Goal: Information Seeking & Learning: Learn about a topic

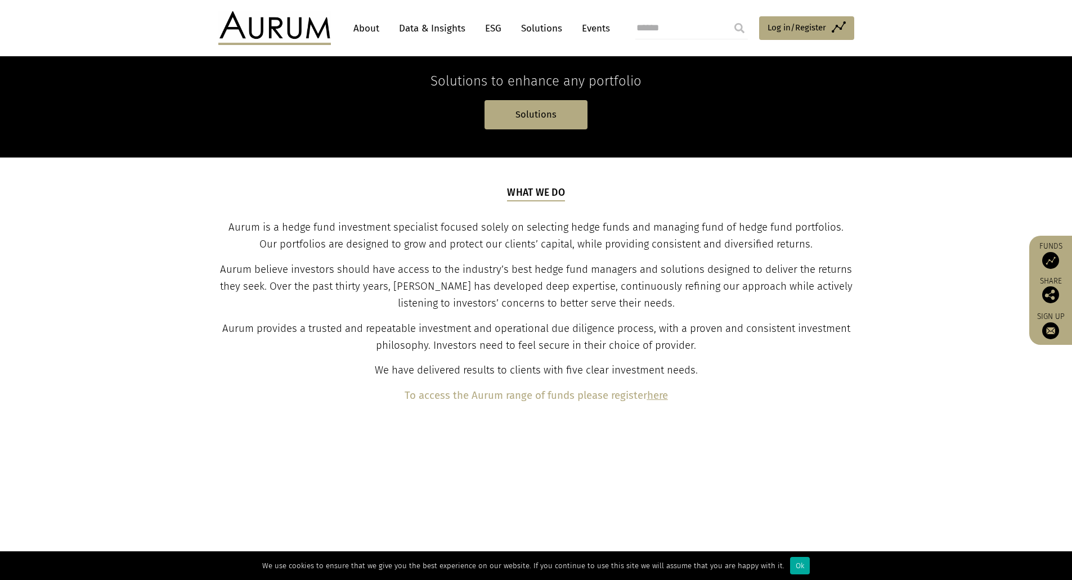
scroll to position [338, 0]
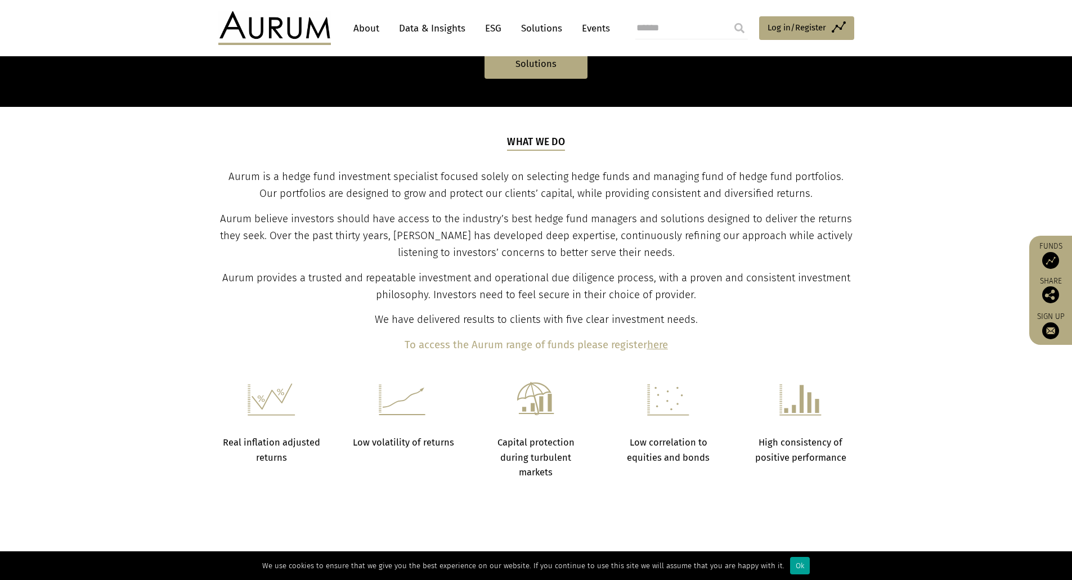
click at [793, 564] on div "Ok" at bounding box center [800, 565] width 20 height 17
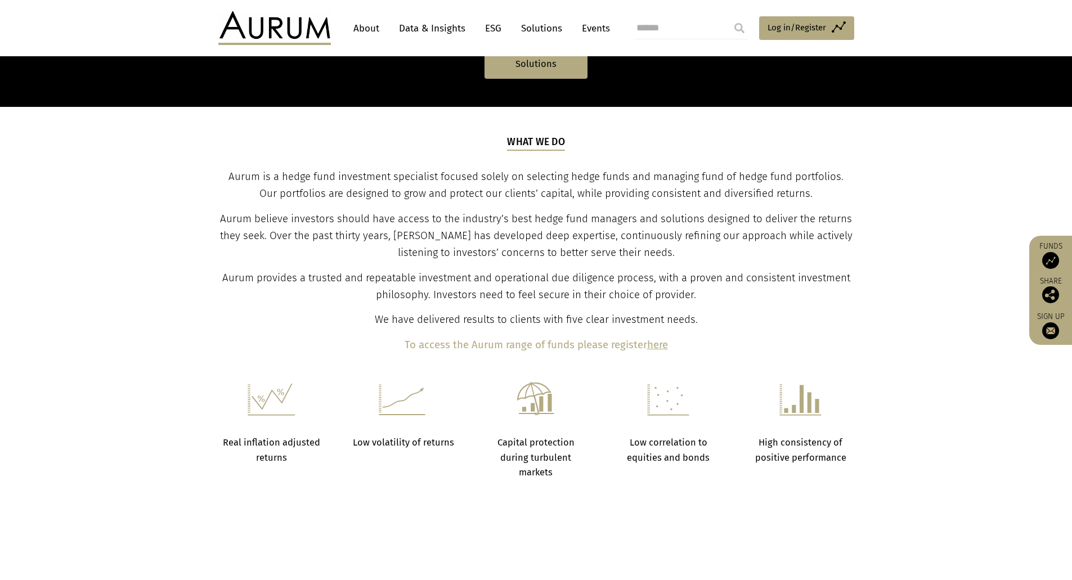
click at [369, 28] on link "About" at bounding box center [366, 28] width 37 height 21
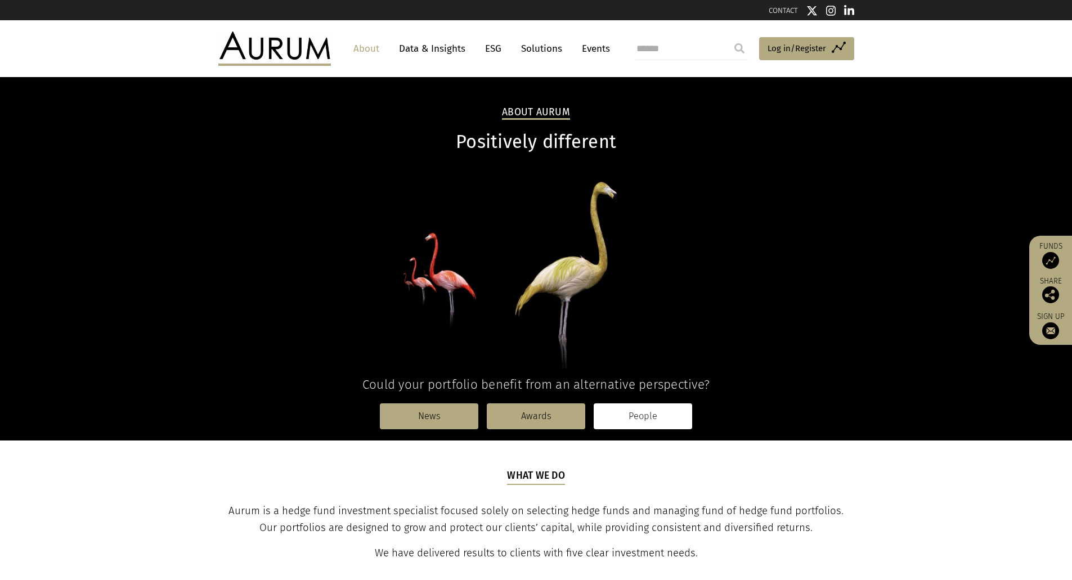
click at [672, 423] on link "People" at bounding box center [643, 417] width 98 height 26
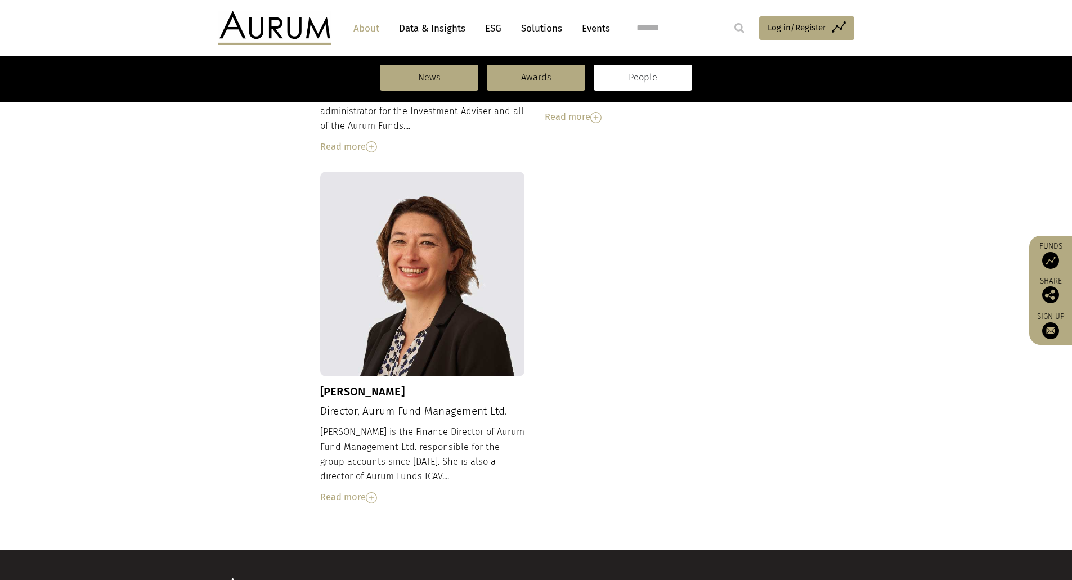
scroll to position [1069, 0]
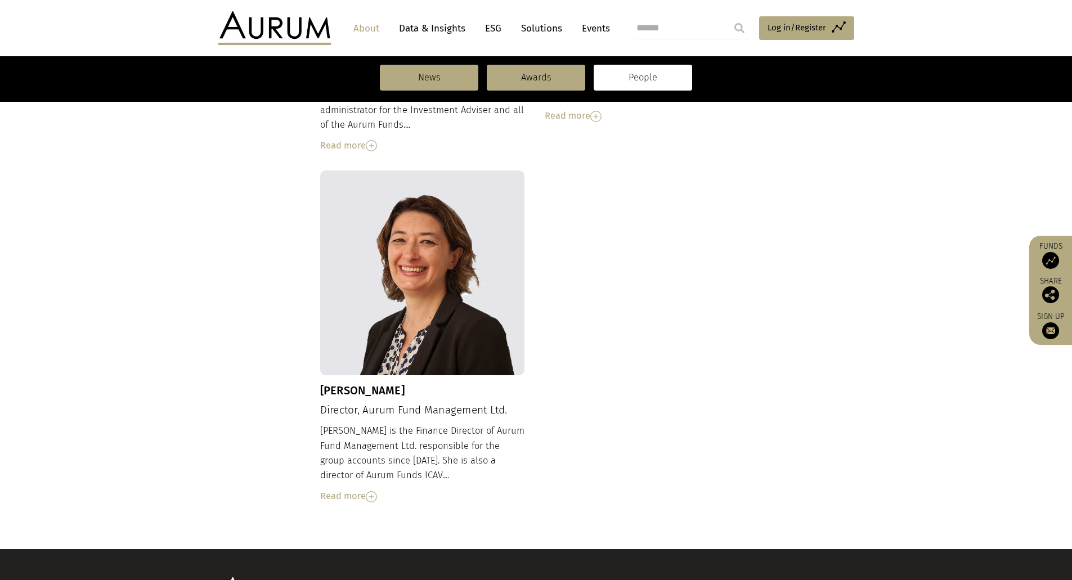
click at [374, 491] on img at bounding box center [371, 496] width 11 height 11
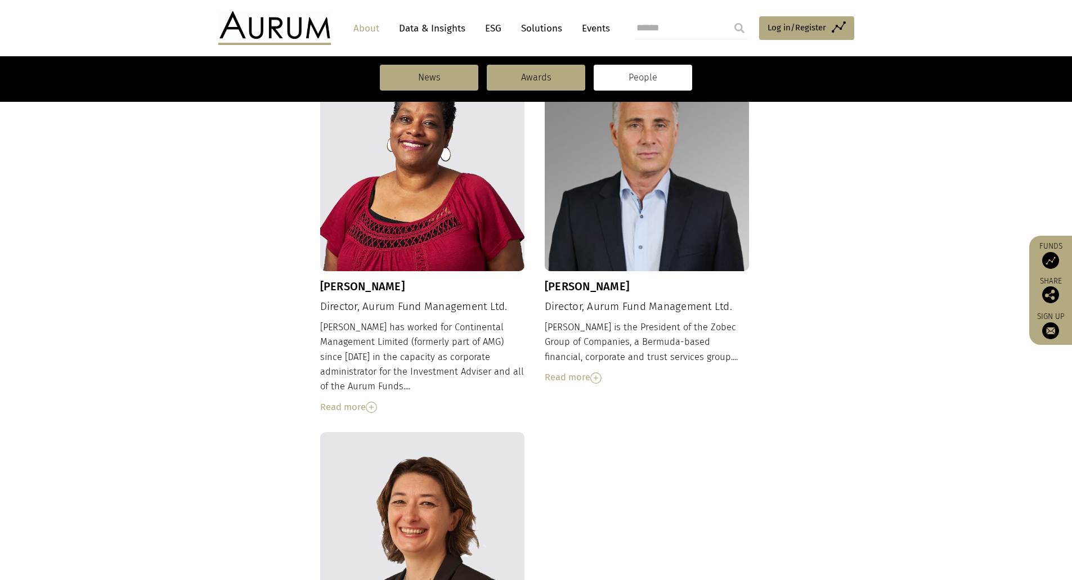
scroll to position [788, 0]
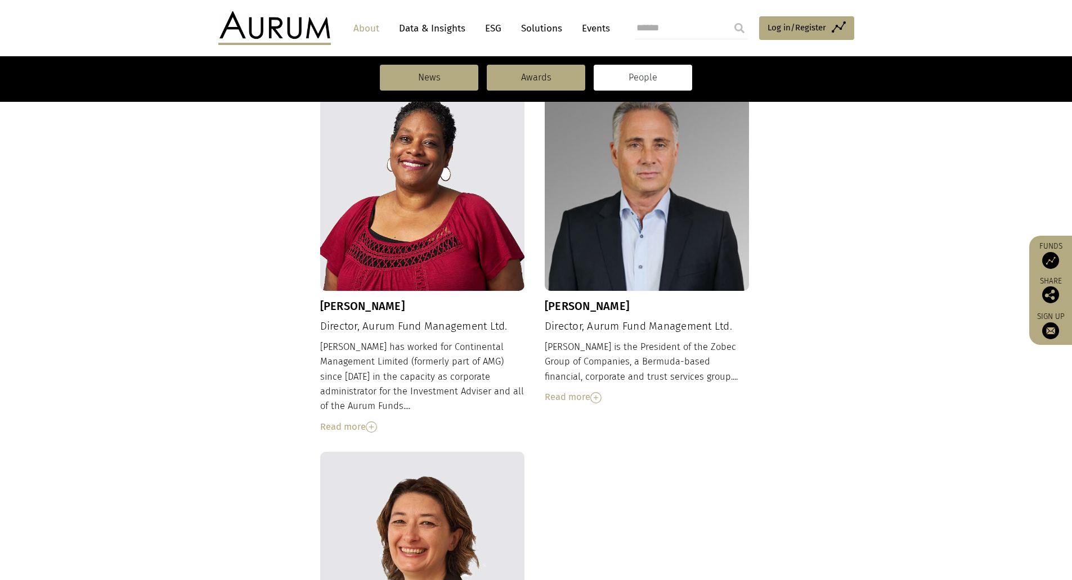
click at [600, 392] on img at bounding box center [595, 397] width 11 height 11
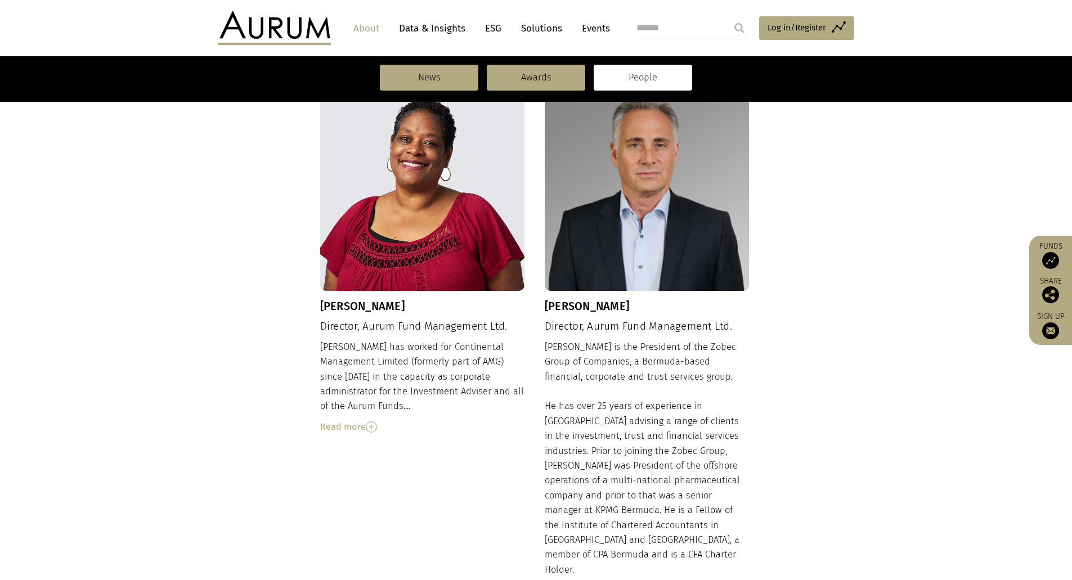
click at [375, 422] on img at bounding box center [371, 427] width 11 height 11
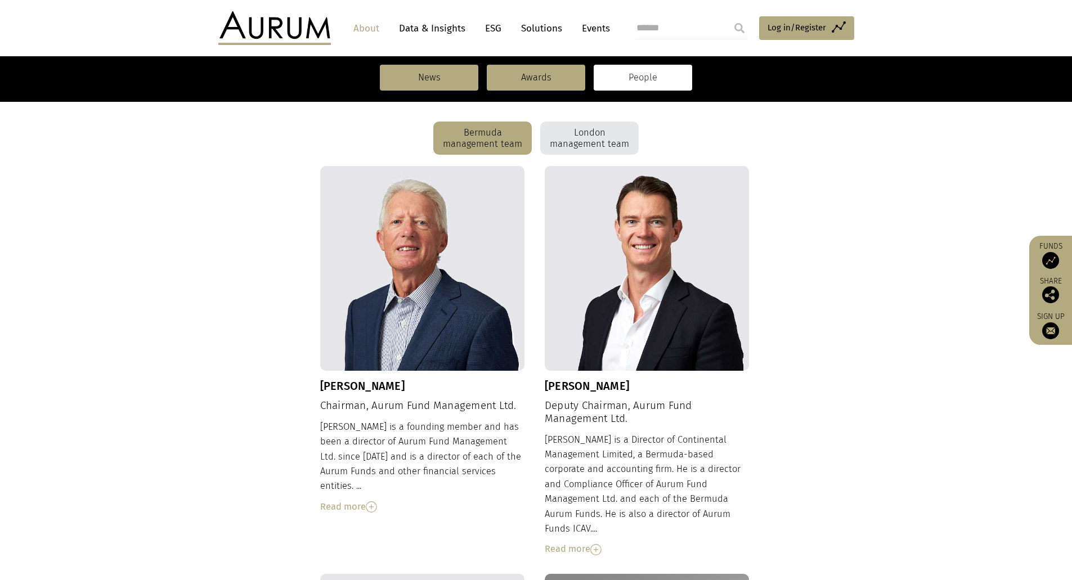
scroll to position [281, 0]
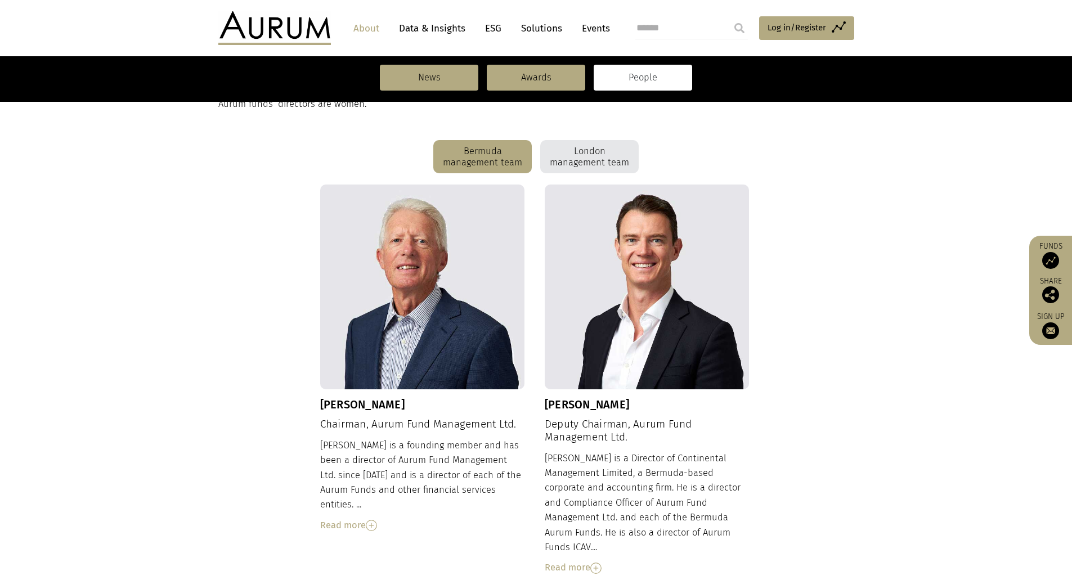
click at [598, 158] on div "London management team" at bounding box center [589, 157] width 98 height 34
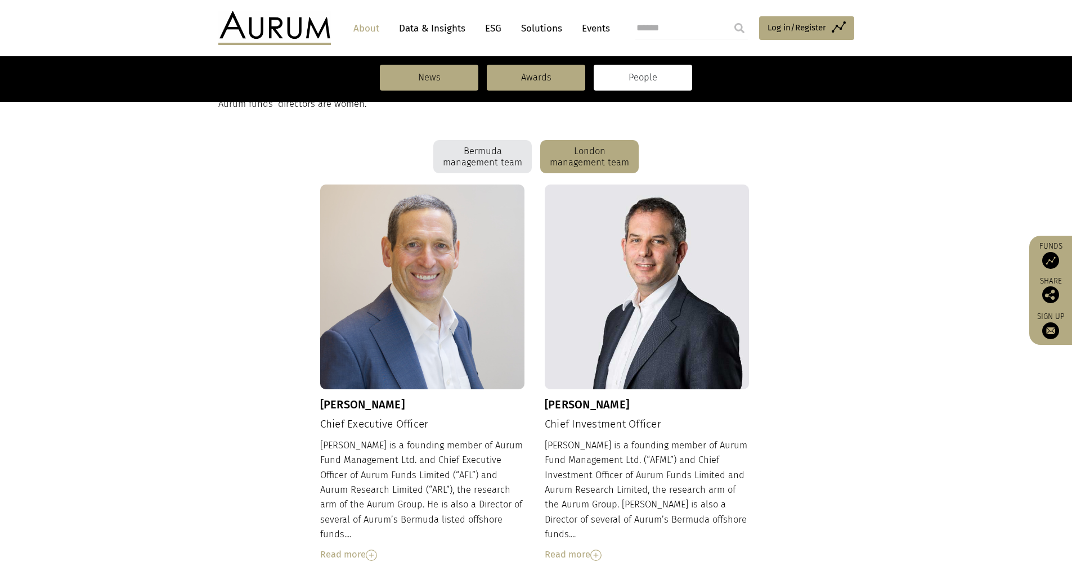
click at [489, 163] on div "Bermuda management team" at bounding box center [482, 157] width 98 height 34
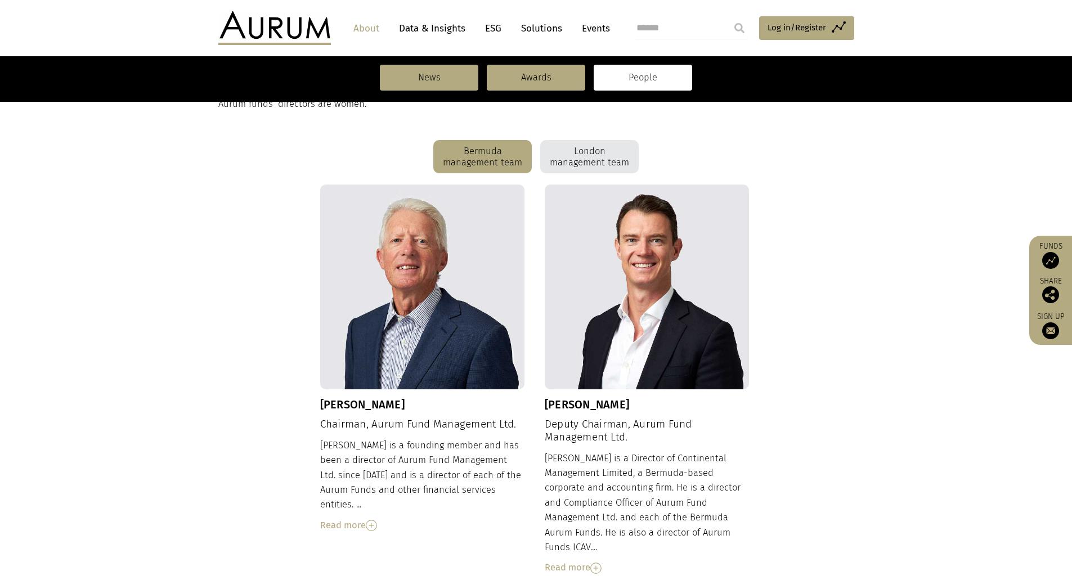
click at [598, 147] on div "London management team" at bounding box center [589, 157] width 98 height 34
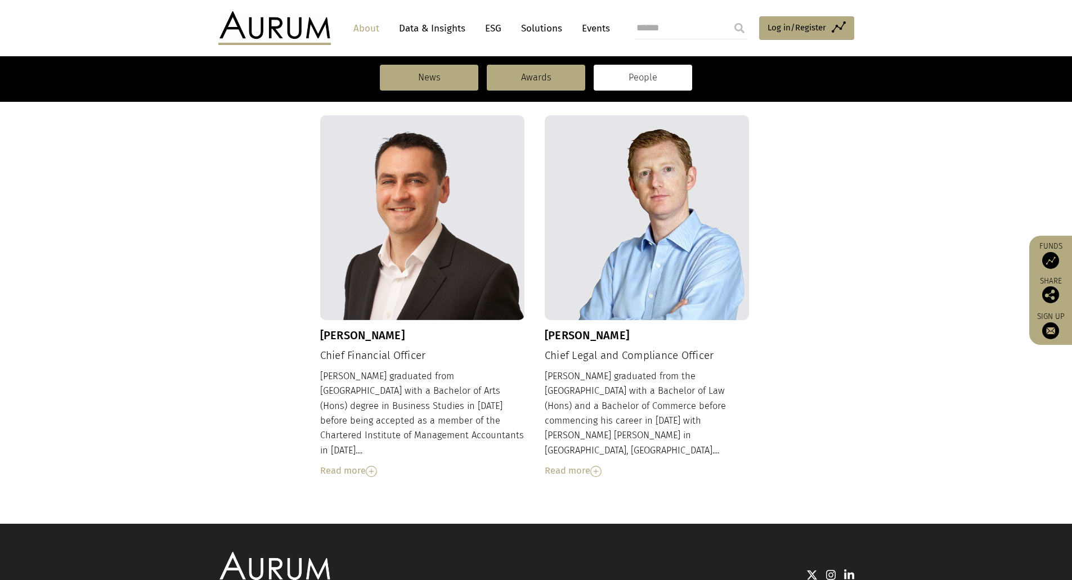
scroll to position [1126, 0]
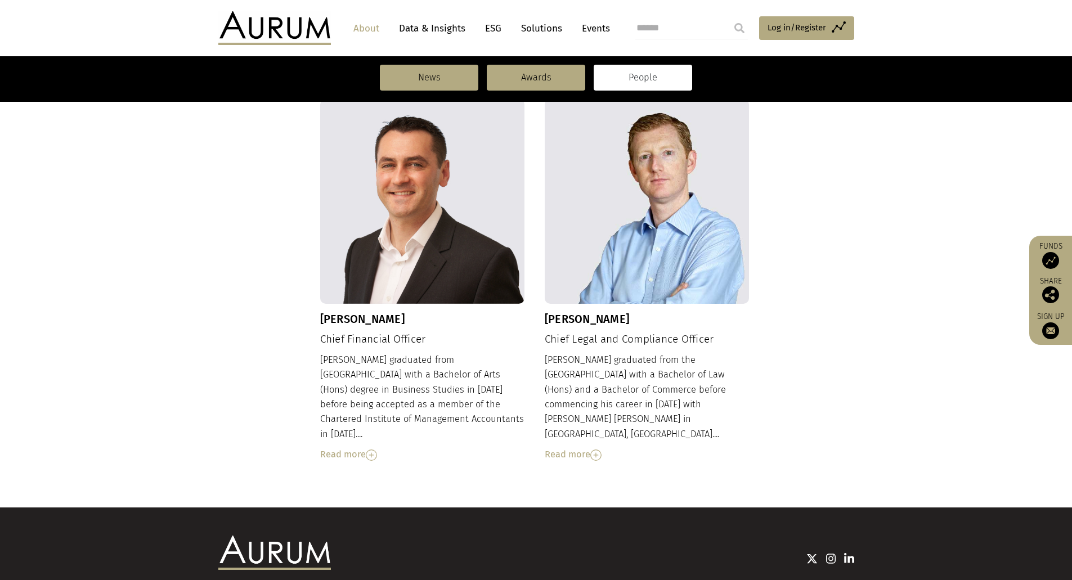
click at [371, 450] on img at bounding box center [371, 455] width 11 height 11
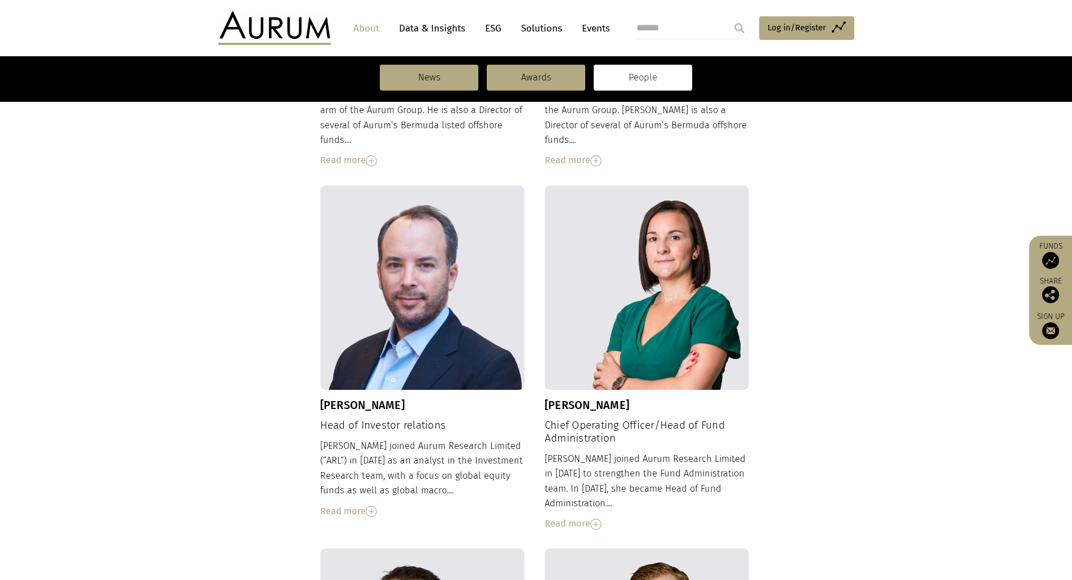
scroll to position [675, 0]
click at [375, 507] on img at bounding box center [371, 512] width 11 height 11
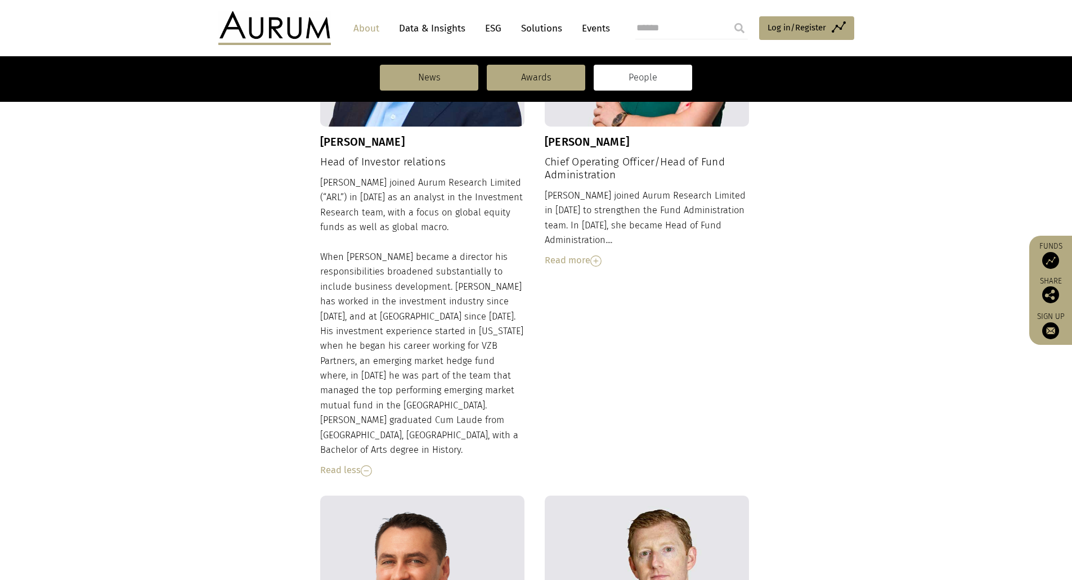
scroll to position [957, 0]
